Goal: Task Accomplishment & Management: Manage account settings

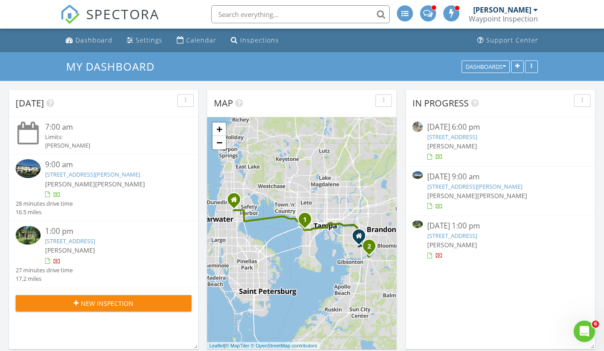
click at [95, 240] on link "10904 Park Dr, Riverview, FL 33569" at bounding box center [70, 241] width 50 height 8
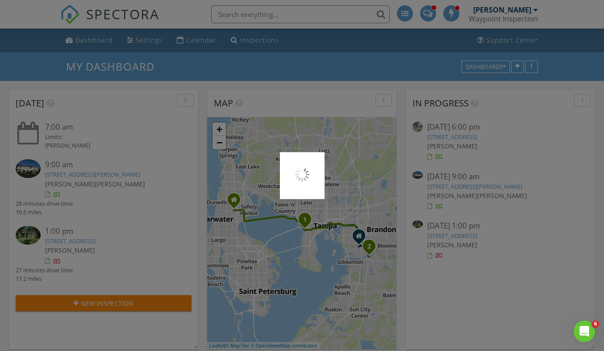
scroll to position [4, 4]
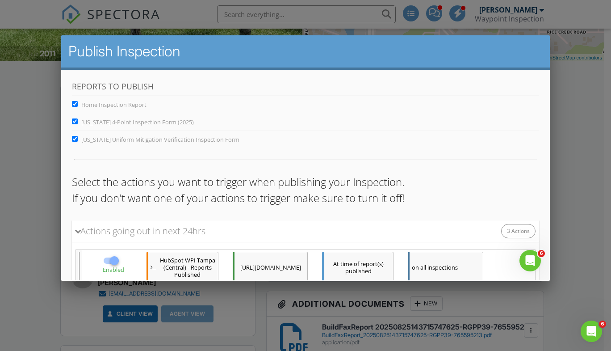
scroll to position [179, 0]
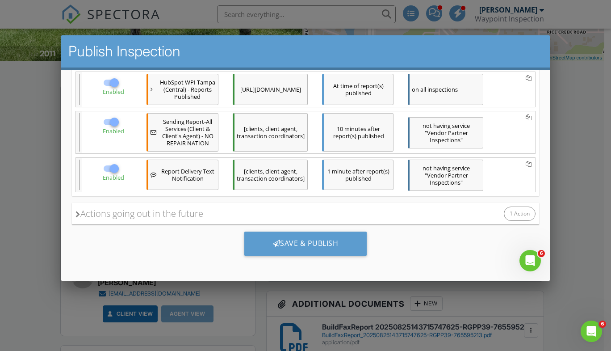
click at [304, 244] on div "Save & Publish" at bounding box center [305, 243] width 123 height 24
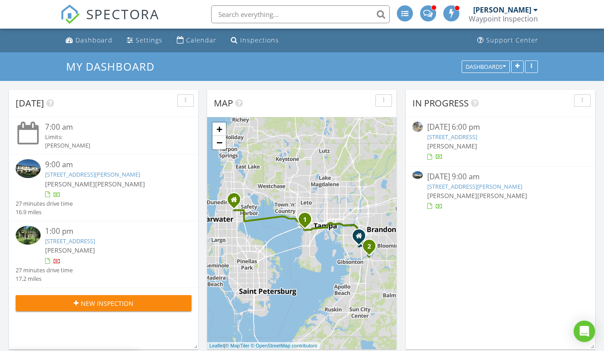
click at [95, 174] on link "[STREET_ADDRESS][PERSON_NAME]" at bounding box center [92, 174] width 95 height 8
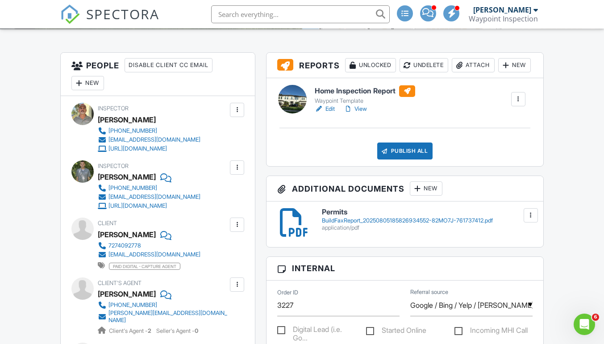
scroll to position [179, 0]
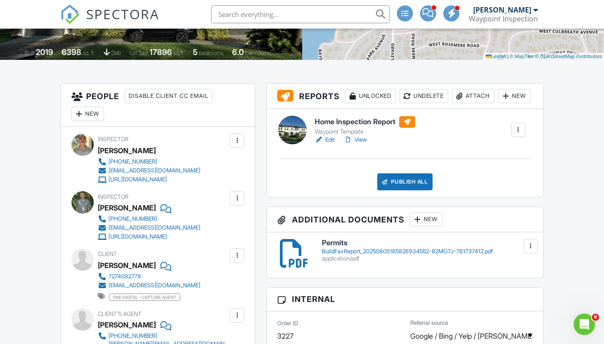
click at [362, 144] on link "View" at bounding box center [355, 139] width 23 height 9
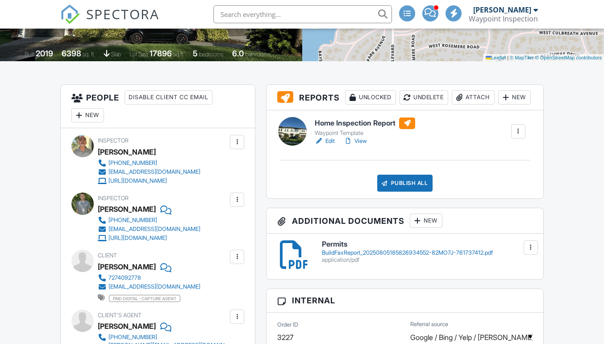
scroll to position [177, 0]
click at [329, 146] on link "Edit" at bounding box center [325, 141] width 20 height 9
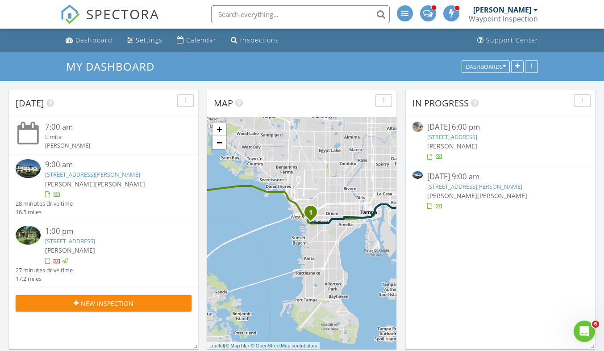
click at [100, 175] on link "4511 W Swann Ave, Tampa, FL 33609" at bounding box center [92, 174] width 95 height 8
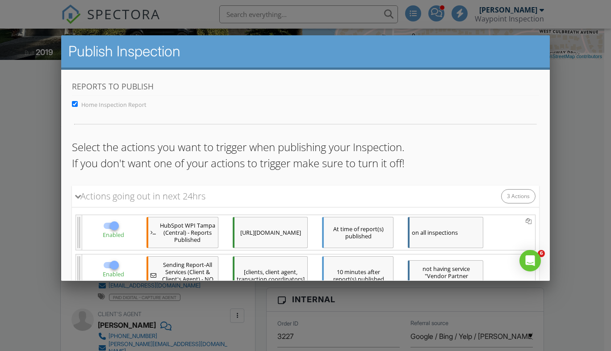
click at [288, 345] on div "Save & Publish" at bounding box center [305, 357] width 123 height 24
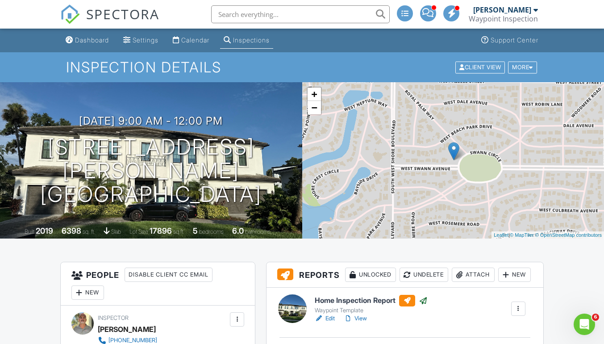
click at [90, 41] on div "Dashboard" at bounding box center [92, 40] width 34 height 8
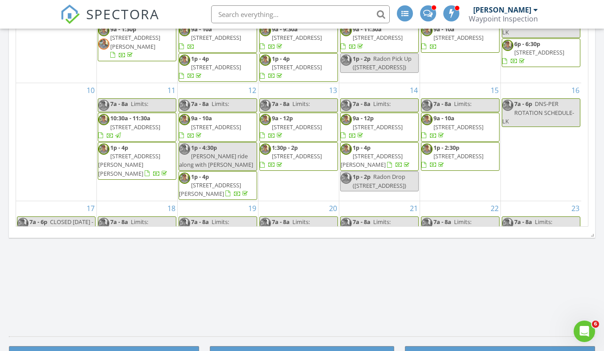
scroll to position [254, 0]
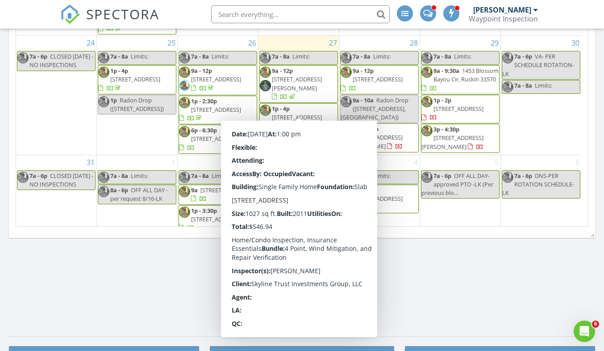
click at [550, 120] on div "30 7a - 6p VA- PER SCHEDULE ROTATION- LK 7a - 8a Limits:" at bounding box center [541, 95] width 80 height 118
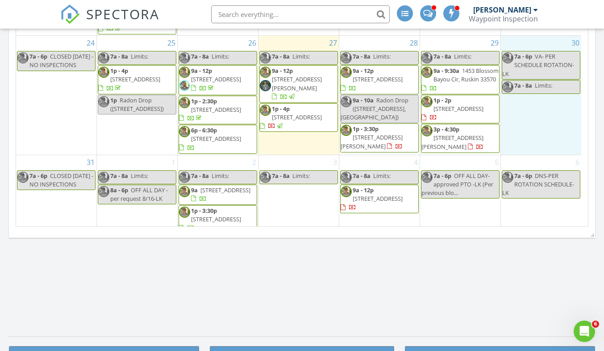
click at [455, 69] on span "1453 Blossom Bayou Cir, Ruskin 33570" at bounding box center [466, 75] width 65 height 17
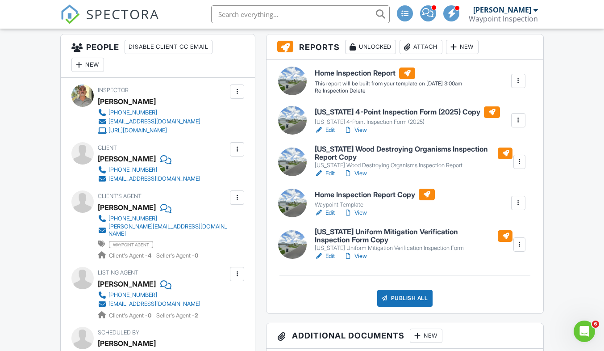
scroll to position [223, 0]
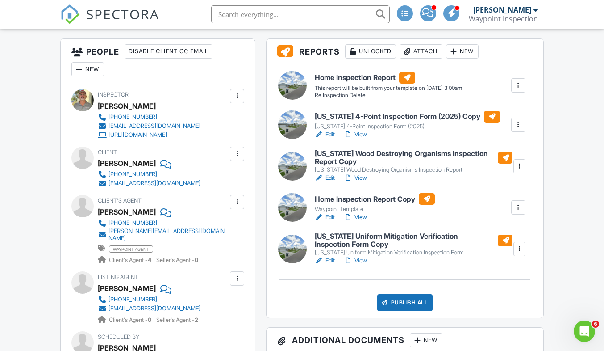
click at [363, 134] on link "View" at bounding box center [355, 134] width 23 height 9
click at [365, 134] on link "View" at bounding box center [355, 134] width 23 height 9
click at [363, 216] on link "View" at bounding box center [355, 217] width 23 height 9
click at [359, 258] on link "View" at bounding box center [355, 260] width 23 height 9
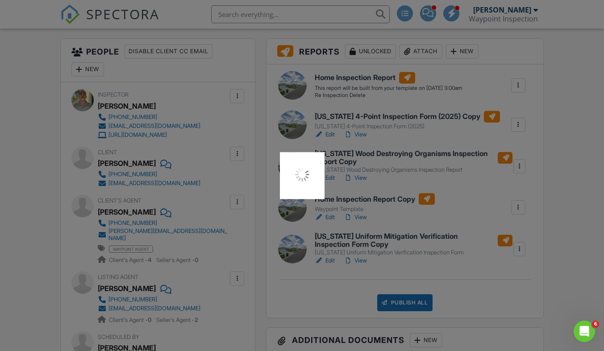
scroll to position [0, 0]
